Goal: Register for event/course

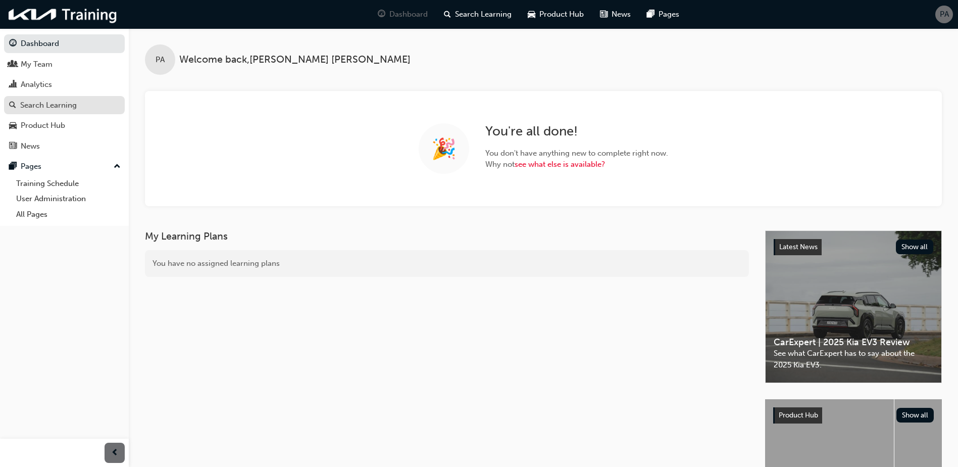
click at [68, 109] on div "Search Learning" at bounding box center [48, 106] width 57 height 12
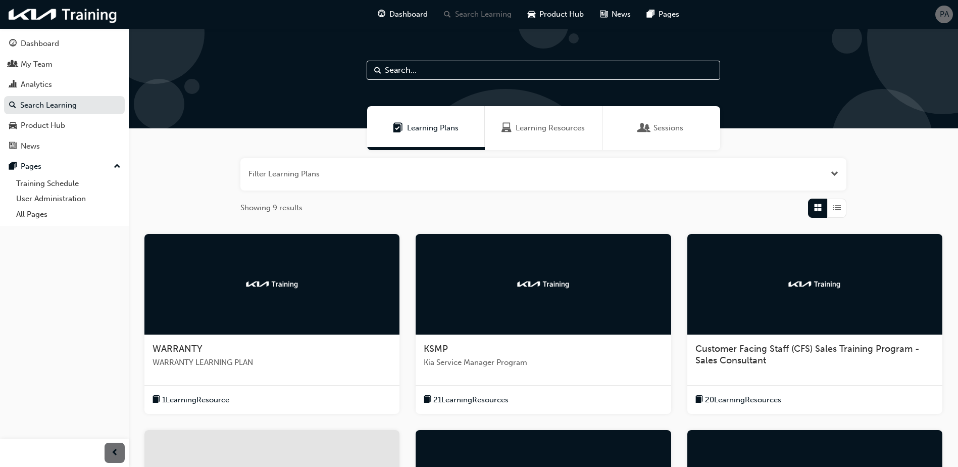
scroll to position [202, 0]
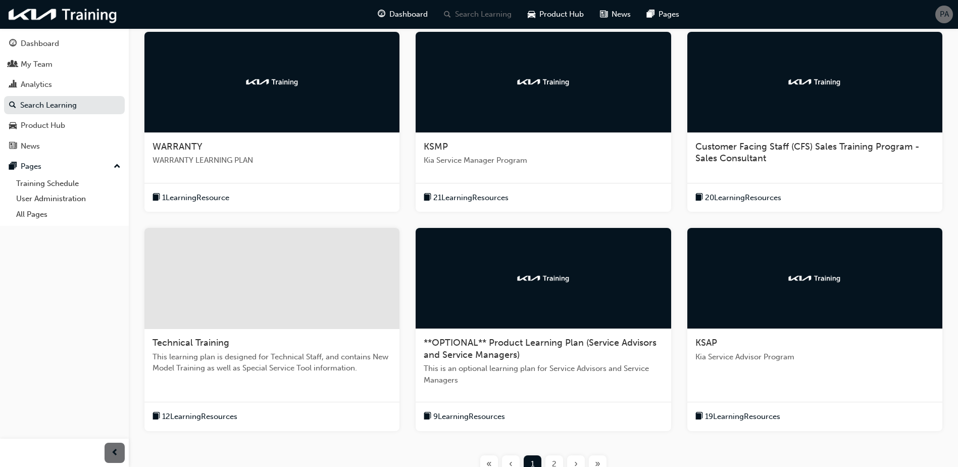
click at [552, 460] on div "2" at bounding box center [555, 464] width 18 height 18
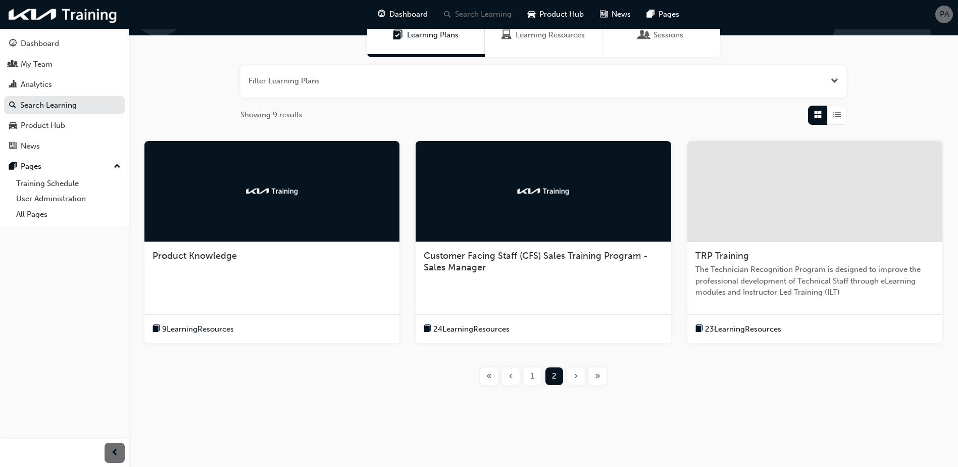
scroll to position [93, 0]
click at [725, 236] on div at bounding box center [814, 191] width 255 height 101
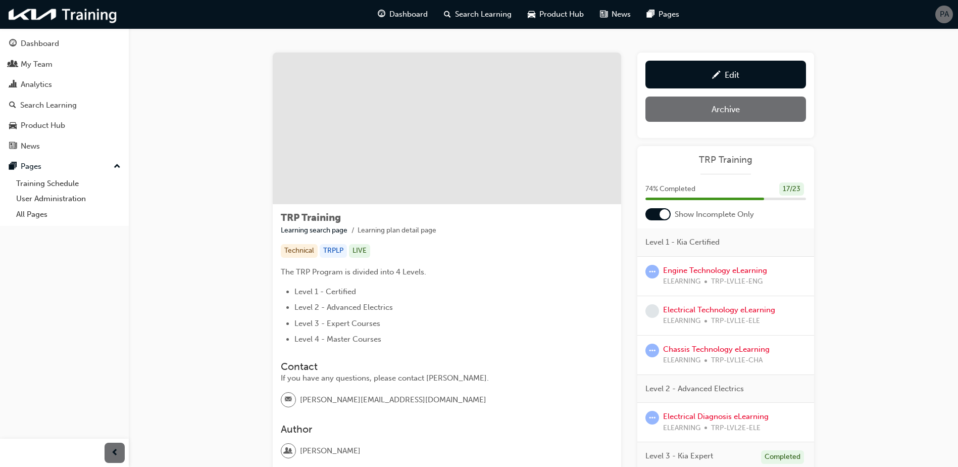
scroll to position [186, 0]
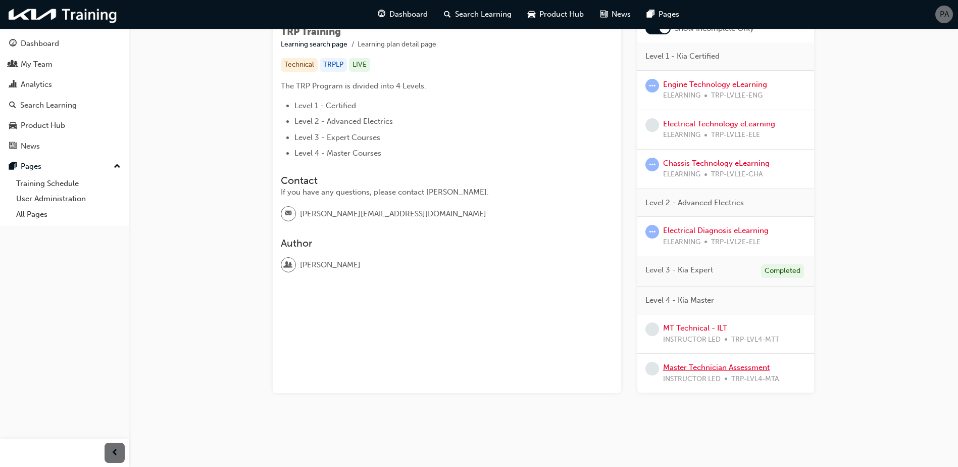
click at [715, 369] on link "Master Technician Assessment" at bounding box center [716, 367] width 107 height 9
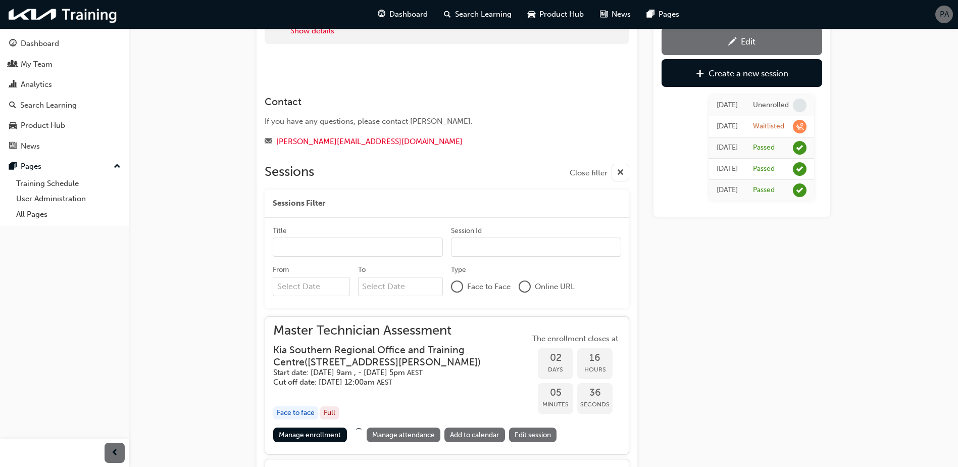
scroll to position [202, 0]
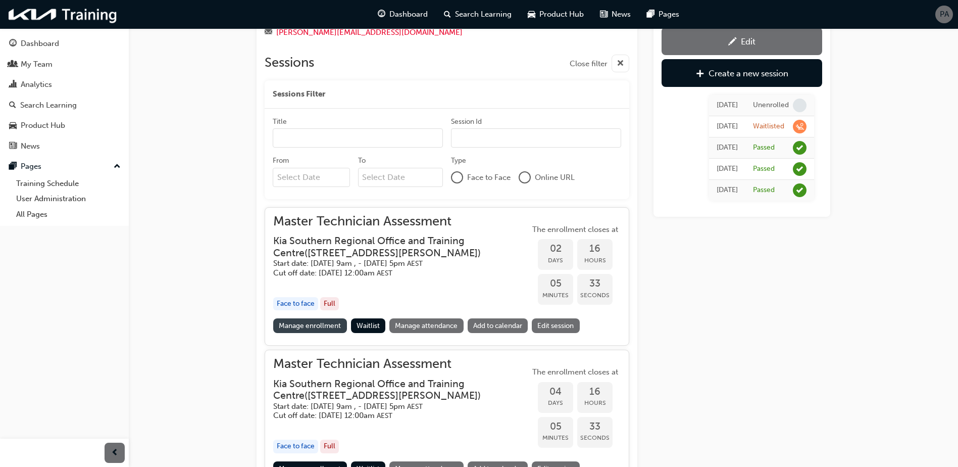
click at [314, 326] on link "Manage enrollment" at bounding box center [310, 325] width 74 height 15
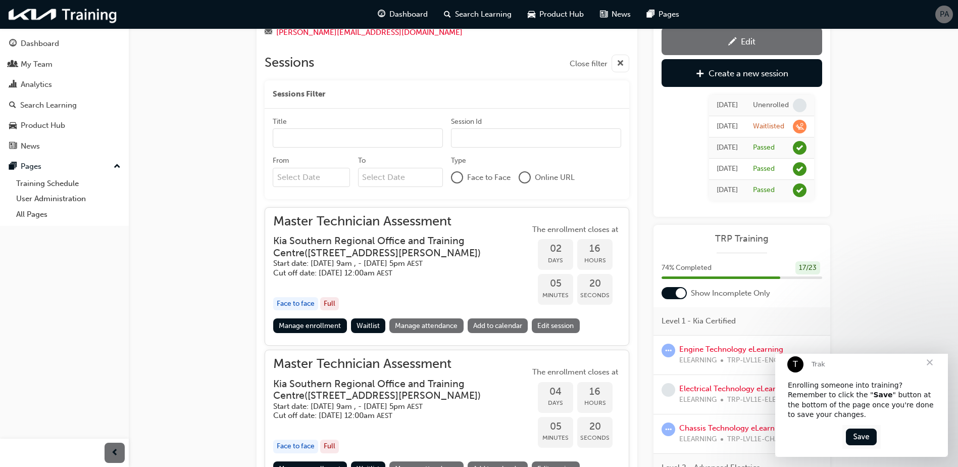
scroll to position [354, 0]
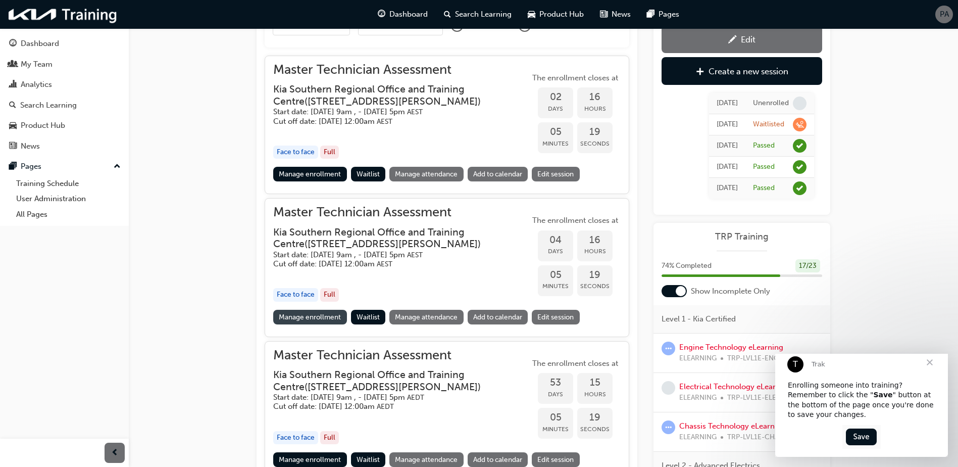
click at [312, 322] on link "Manage enrollment" at bounding box center [310, 317] width 74 height 15
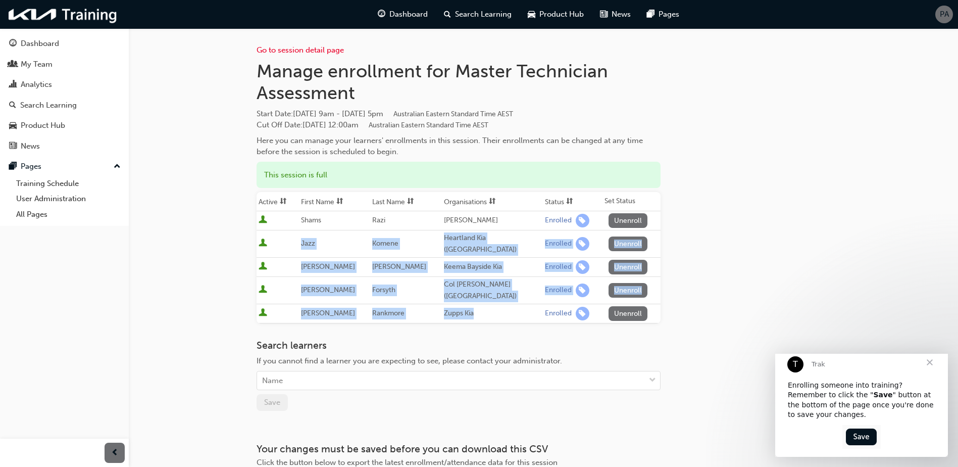
drag, startPoint x: 293, startPoint y: 243, endPoint x: 472, endPoint y: 294, distance: 185.8
click at [472, 294] on tbody "Shams Razi Ryde Kia Enrolled Unenroll Jazz Komene Heartland Kia ([GEOGRAPHIC_DA…" at bounding box center [459, 267] width 404 height 112
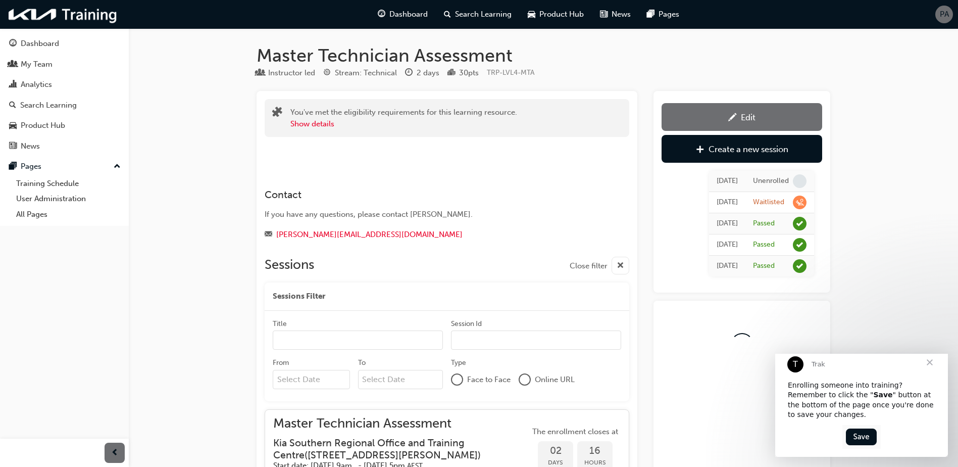
scroll to position [354, 0]
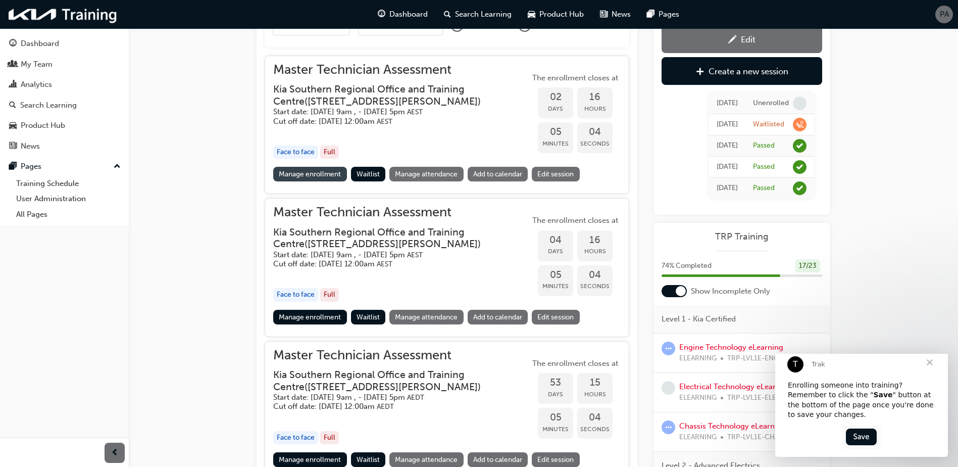
click at [299, 177] on link "Manage enrollment" at bounding box center [310, 174] width 74 height 15
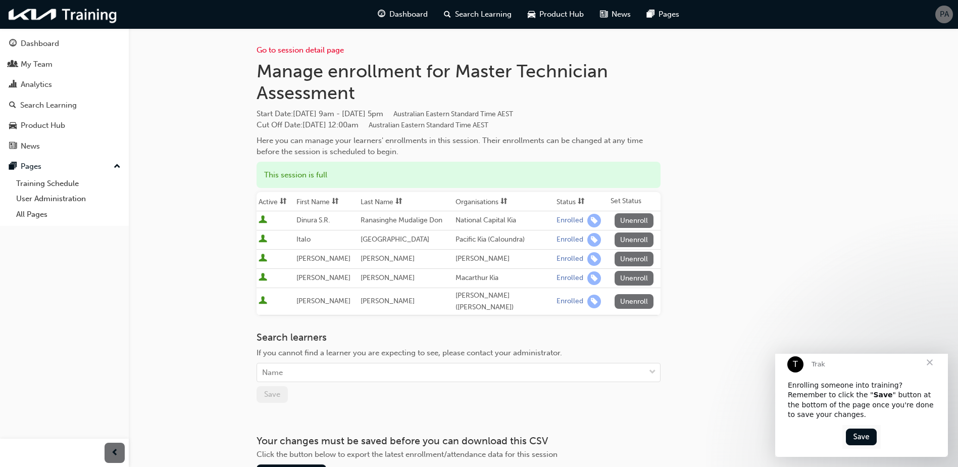
click at [929, 370] on span "Close" at bounding box center [930, 362] width 36 height 36
